Goal: Information Seeking & Learning: Learn about a topic

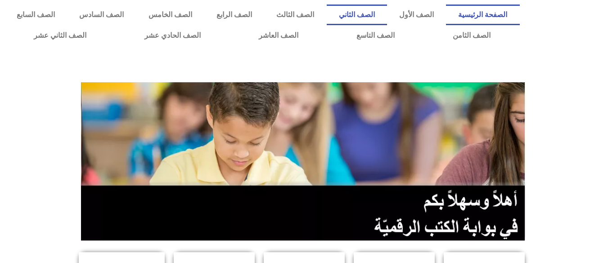
click at [385, 15] on link "الصف الثاني" at bounding box center [357, 15] width 60 height 21
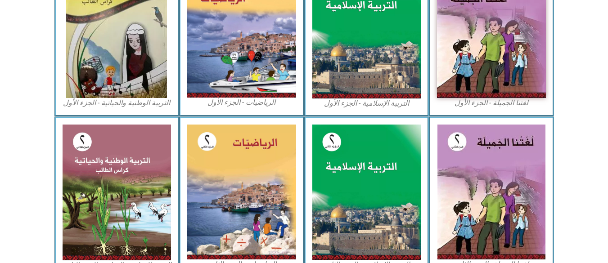
scroll to position [340, 0]
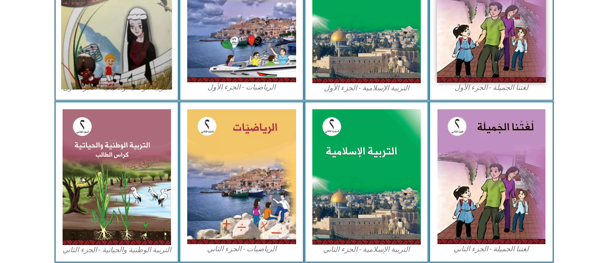
click at [127, 56] on img at bounding box center [116, 15] width 111 height 149
